Goal: Answer question/provide support

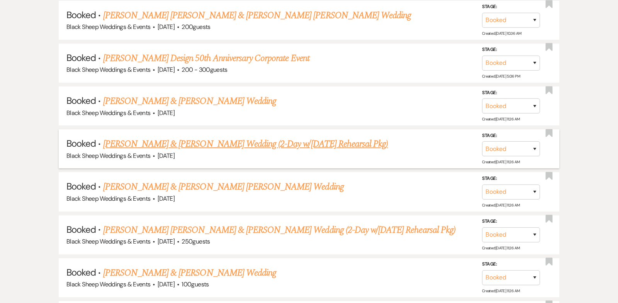
scroll to position [397, 0]
click at [209, 143] on link "[PERSON_NAME] & [PERSON_NAME] Wedding (2-Day w/[DATE] Rehearsal Pkg)" at bounding box center [245, 144] width 285 height 14
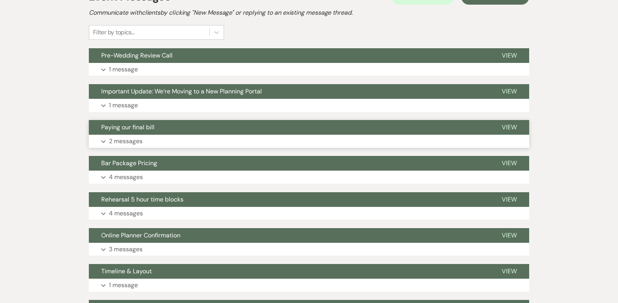
scroll to position [195, 0]
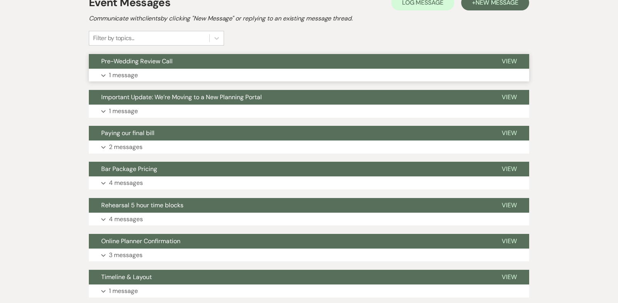
click at [104, 74] on icon "Expand" at bounding box center [103, 75] width 5 height 3
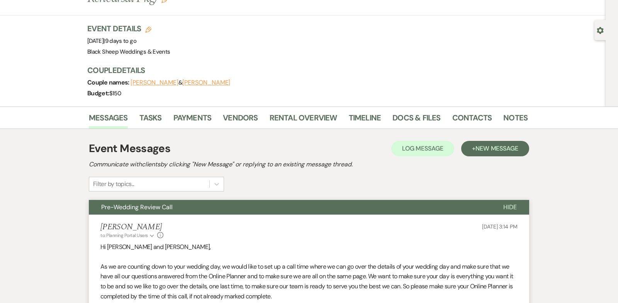
scroll to position [0, 0]
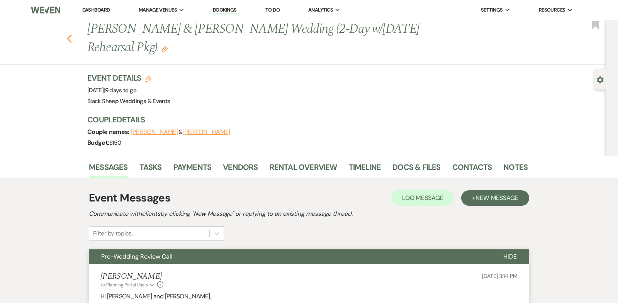
click at [69, 37] on use "button" at bounding box center [69, 38] width 5 height 8
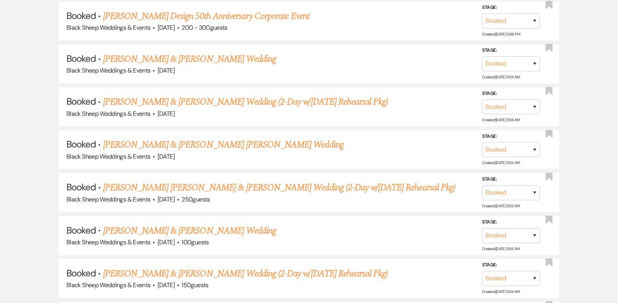
scroll to position [441, 0]
click at [199, 142] on link "[PERSON_NAME] & [PERSON_NAME] [PERSON_NAME] Wedding" at bounding box center [223, 144] width 241 height 14
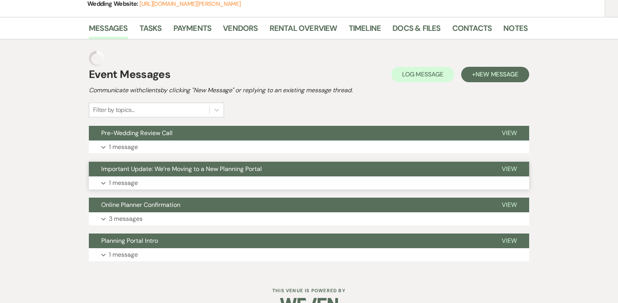
scroll to position [147, 0]
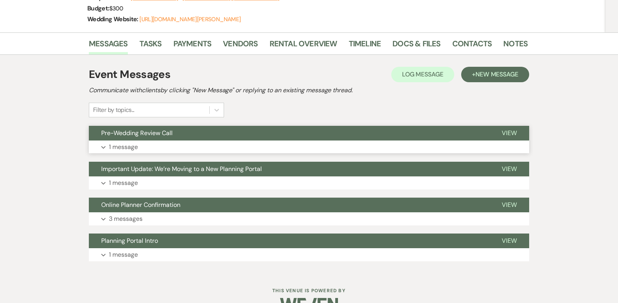
click at [104, 146] on icon "Expand" at bounding box center [103, 147] width 5 height 3
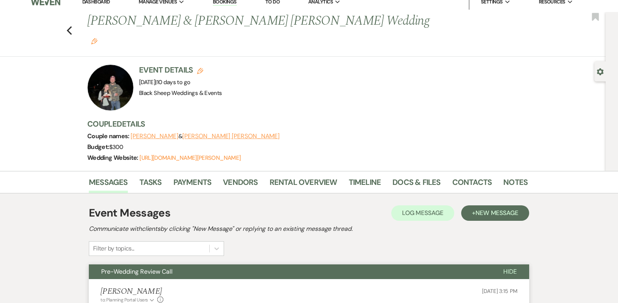
scroll to position [11, 0]
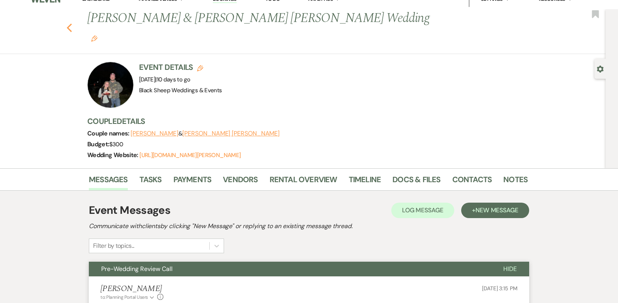
click at [69, 23] on icon "Previous" at bounding box center [69, 27] width 6 height 9
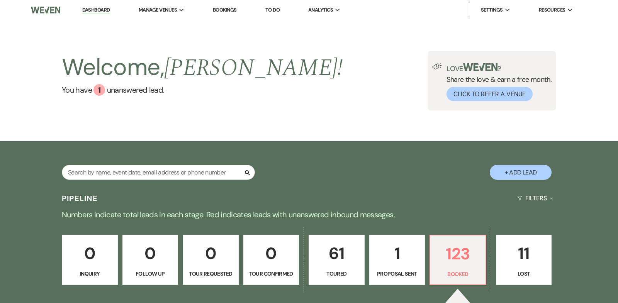
click at [104, 10] on link "Dashboard" at bounding box center [96, 10] width 28 height 7
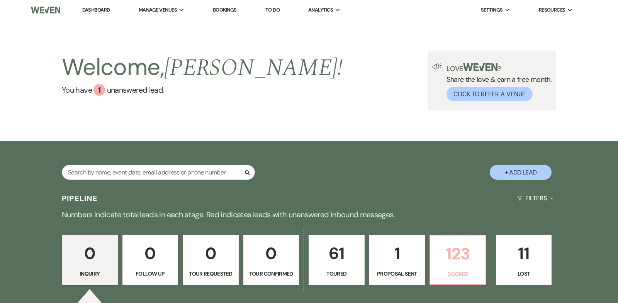
click at [465, 268] on link "123 Booked" at bounding box center [457, 260] width 57 height 50
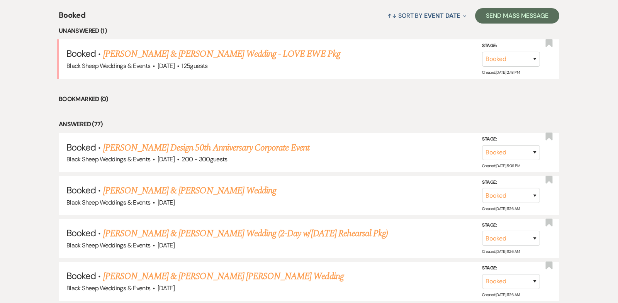
scroll to position [323, 0]
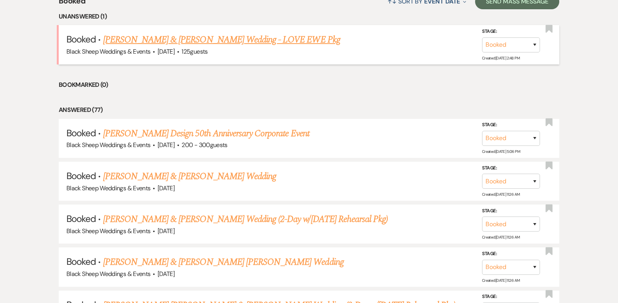
click at [200, 37] on link "[PERSON_NAME] & [PERSON_NAME] Wedding - LOVE EWE Pkg" at bounding box center [221, 40] width 237 height 14
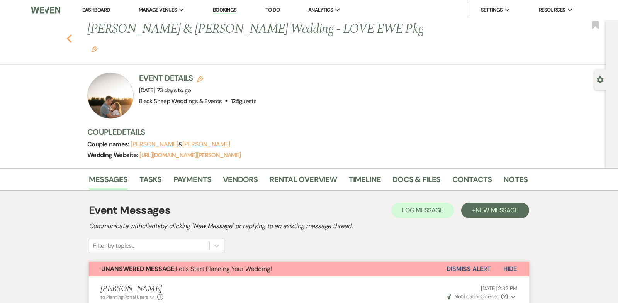
click at [70, 34] on icon "Previous" at bounding box center [69, 38] width 6 height 9
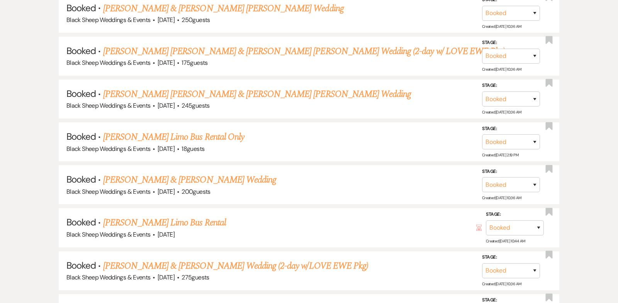
scroll to position [5419, 0]
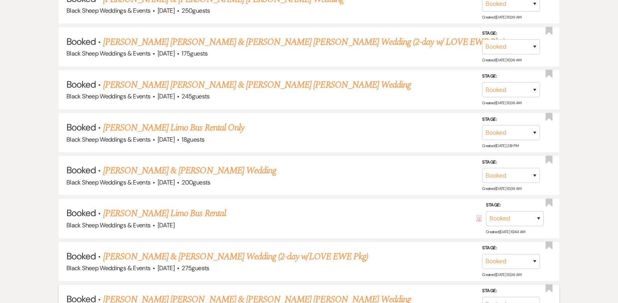
click at [177, 293] on link "[PERSON_NAME] [PERSON_NAME] & [PERSON_NAME] [PERSON_NAME] Wedding" at bounding box center [257, 300] width 308 height 14
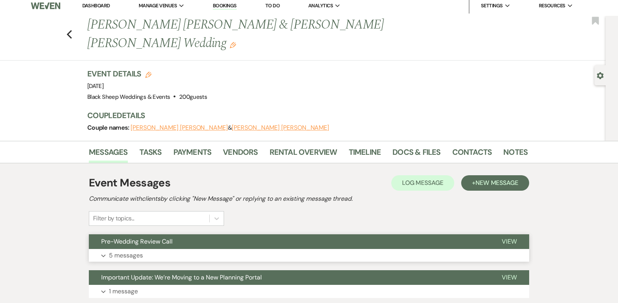
scroll to position [4, 0]
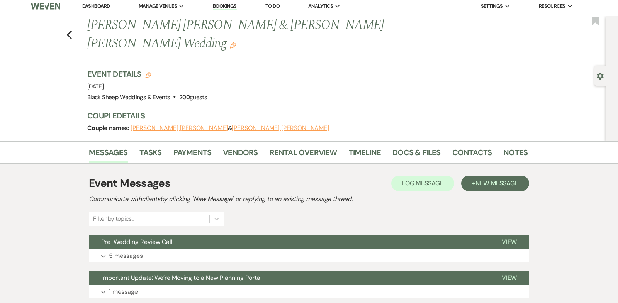
click at [156, 125] on button "[PERSON_NAME] [PERSON_NAME]" at bounding box center [179, 128] width 97 height 6
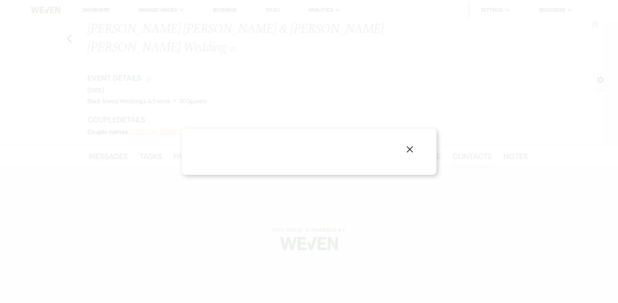
select select "1"
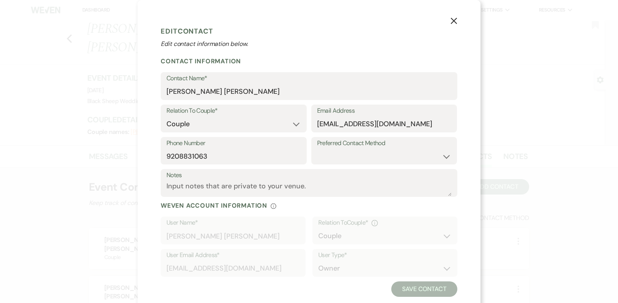
click at [453, 21] on use "button" at bounding box center [454, 21] width 6 height 6
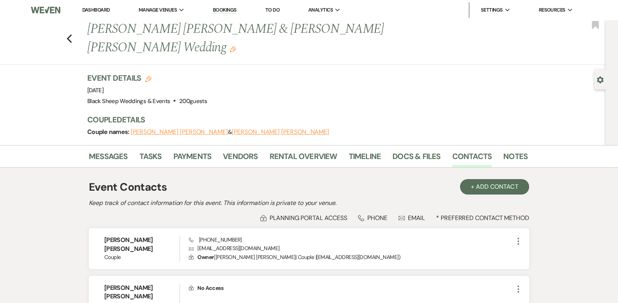
click at [232, 129] on button "[PERSON_NAME] [PERSON_NAME]" at bounding box center [280, 132] width 97 height 6
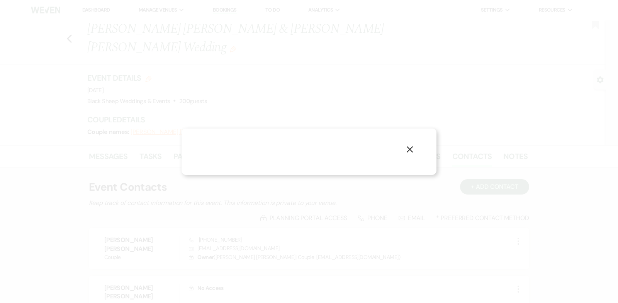
select select "1"
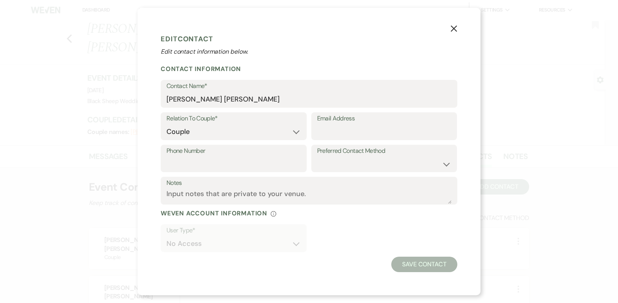
click at [456, 27] on use "button" at bounding box center [454, 28] width 6 height 6
